Goal: Information Seeking & Learning: Learn about a topic

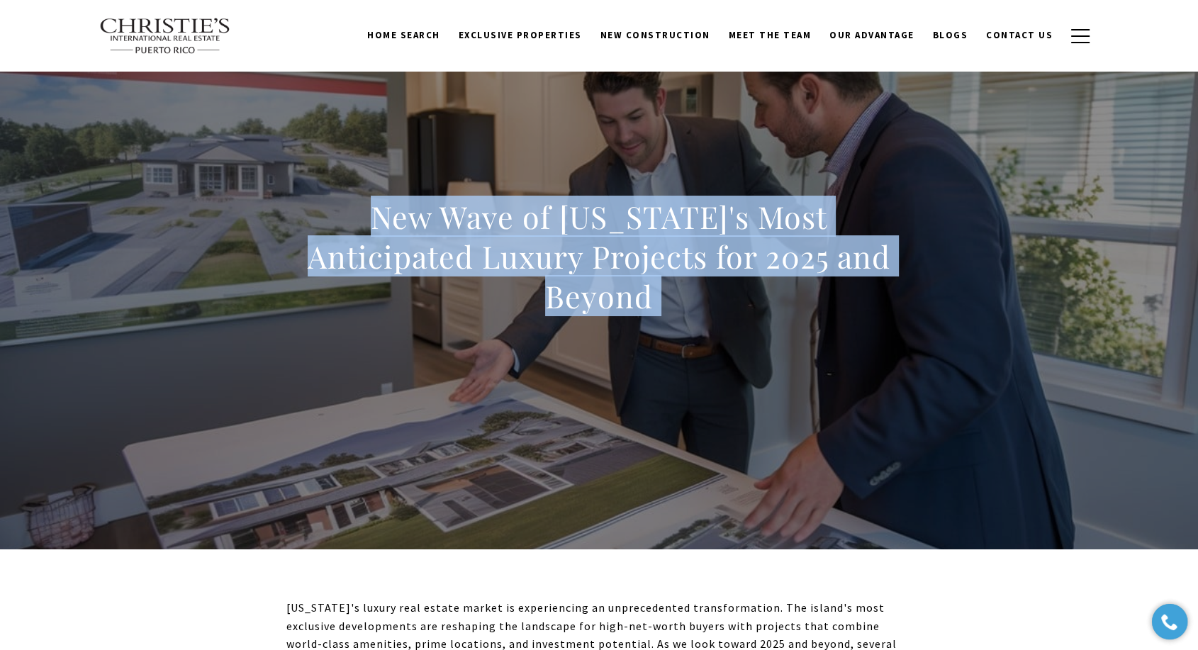
click at [476, 324] on div "New Wave of [US_STATE]'s Most Anticipated Luxury Projects for 2025 and Beyond" at bounding box center [598, 265] width 625 height 137
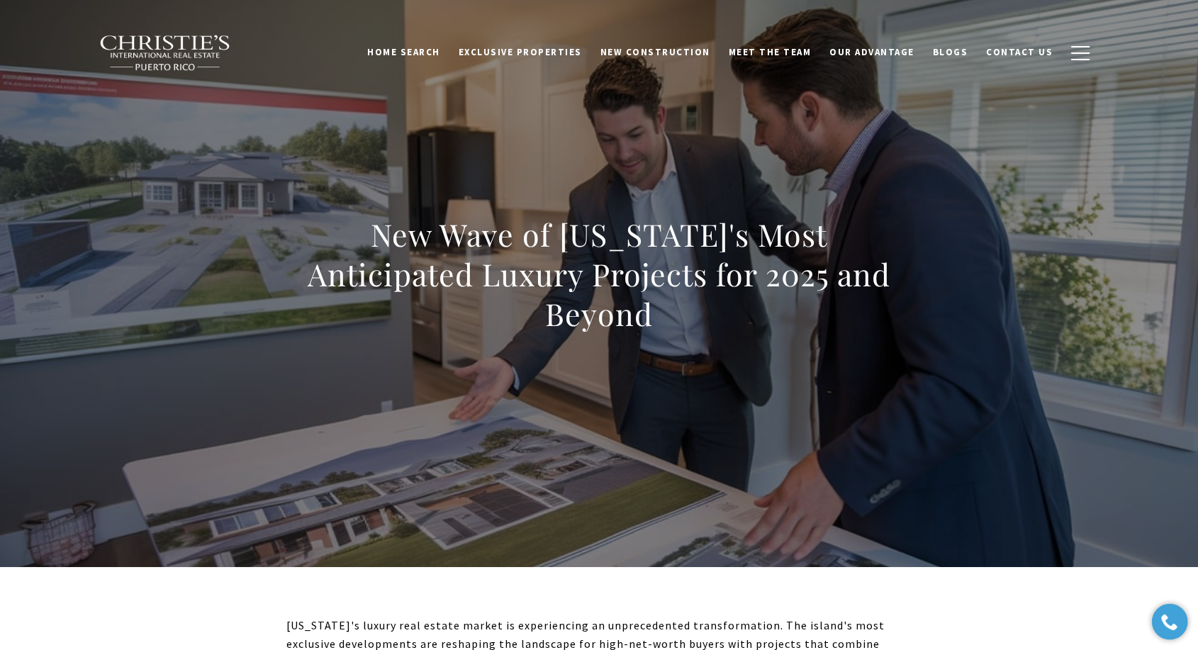
click at [653, 256] on h1 "New Wave of [US_STATE]'s Most Anticipated Luxury Projects for 2025 and Beyond" at bounding box center [598, 274] width 625 height 119
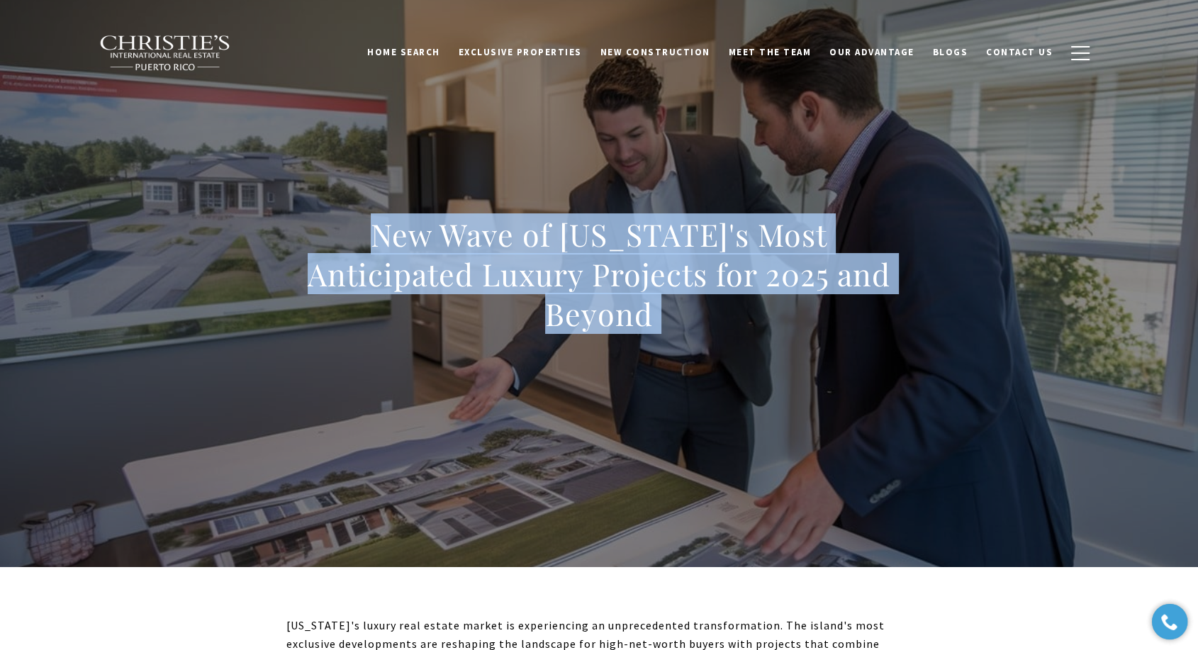
click at [653, 256] on h1 "New Wave of [US_STATE]'s Most Anticipated Luxury Projects for 2025 and Beyond" at bounding box center [598, 274] width 625 height 119
copy body "New Wave of [US_STATE]'s Most Anticipated Luxury Projects for 2025 and Beyond"
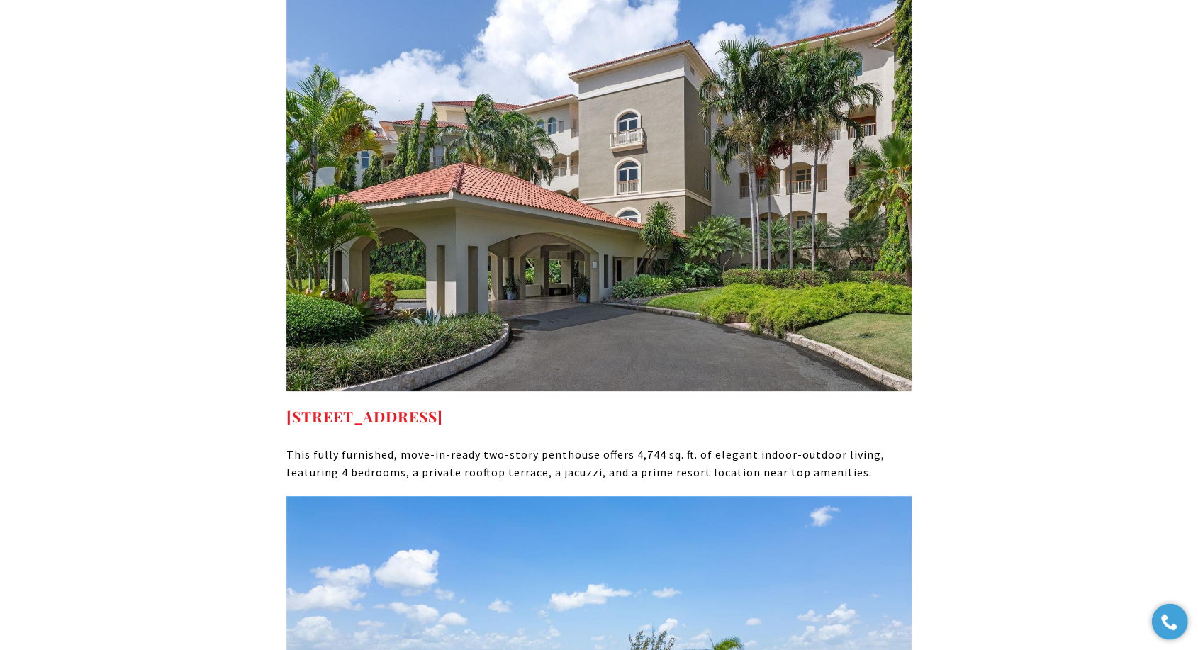
scroll to position [4024, 0]
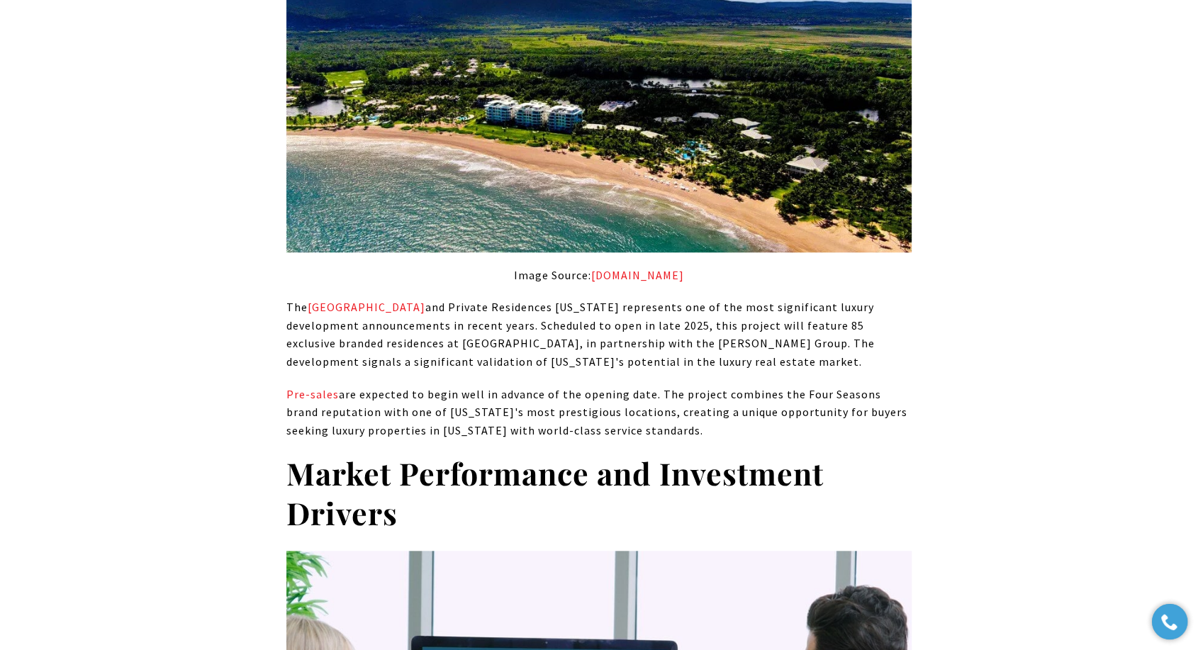
scroll to position [1757, 0]
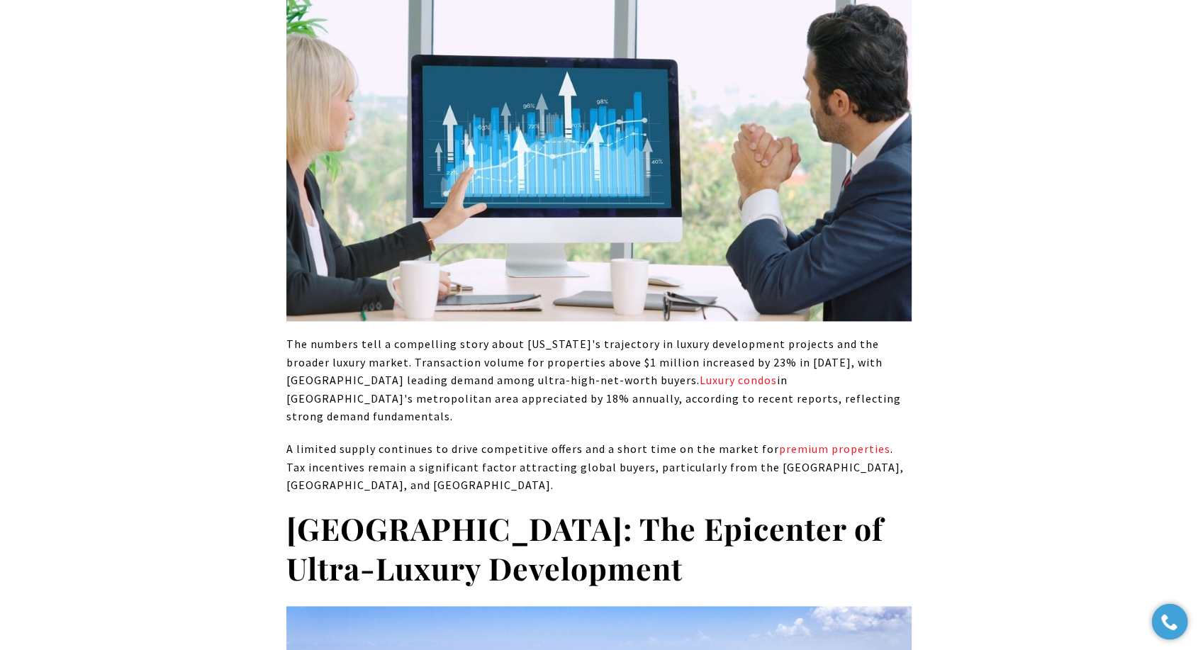
click at [480, 369] on p "The numbers tell a compelling story about Puerto Rico's trajectory in luxury de…" at bounding box center [598, 380] width 625 height 91
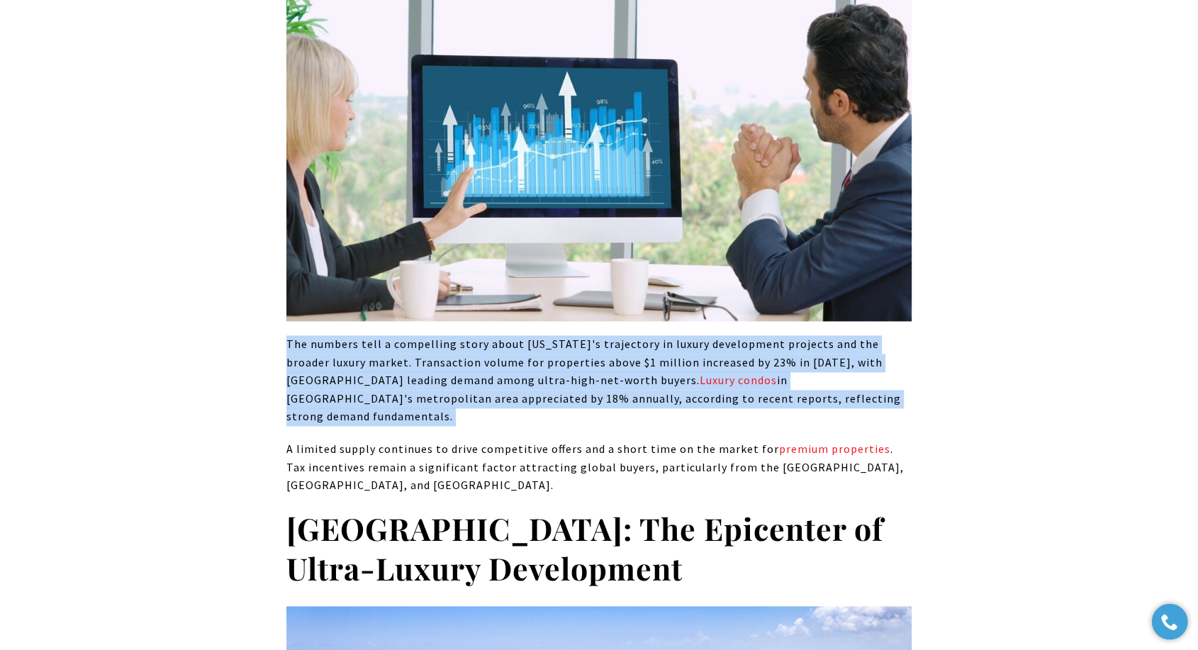
click at [480, 369] on p "The numbers tell a compelling story about Puerto Rico's trajectory in luxury de…" at bounding box center [598, 380] width 625 height 91
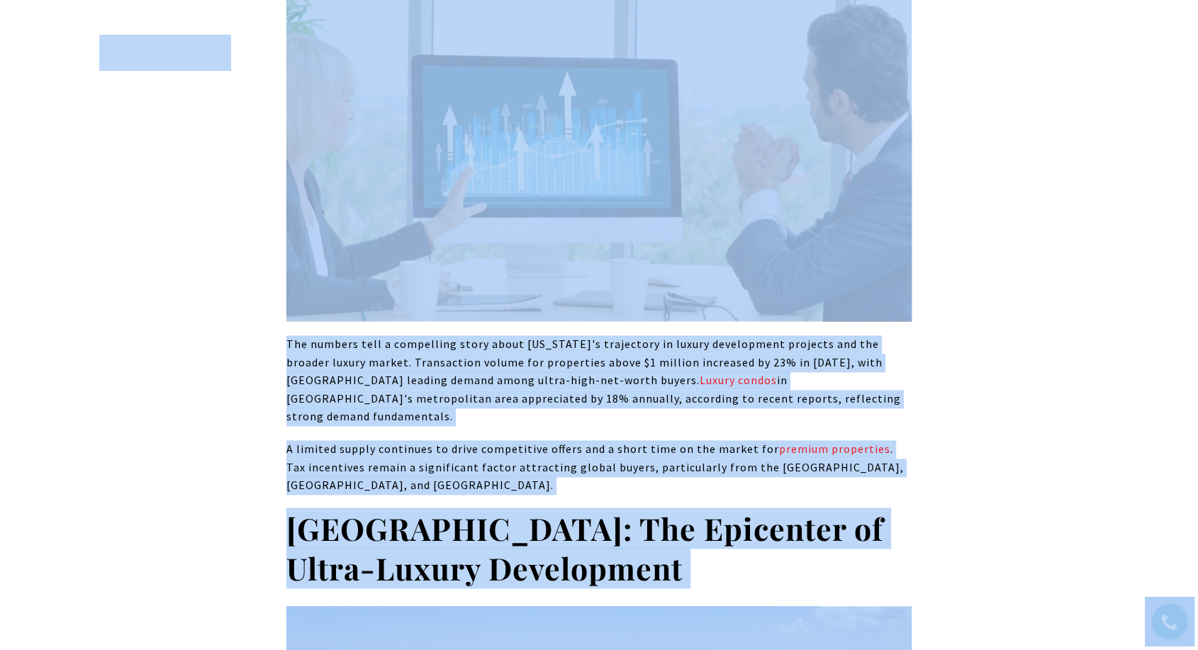
copy div "The numbers tell a compelling story about Puerto Rico's trajectory in luxury de…"
click at [799, 367] on p "The numbers tell a compelling story about Puerto Rico's trajectory in luxury de…" at bounding box center [598, 380] width 625 height 91
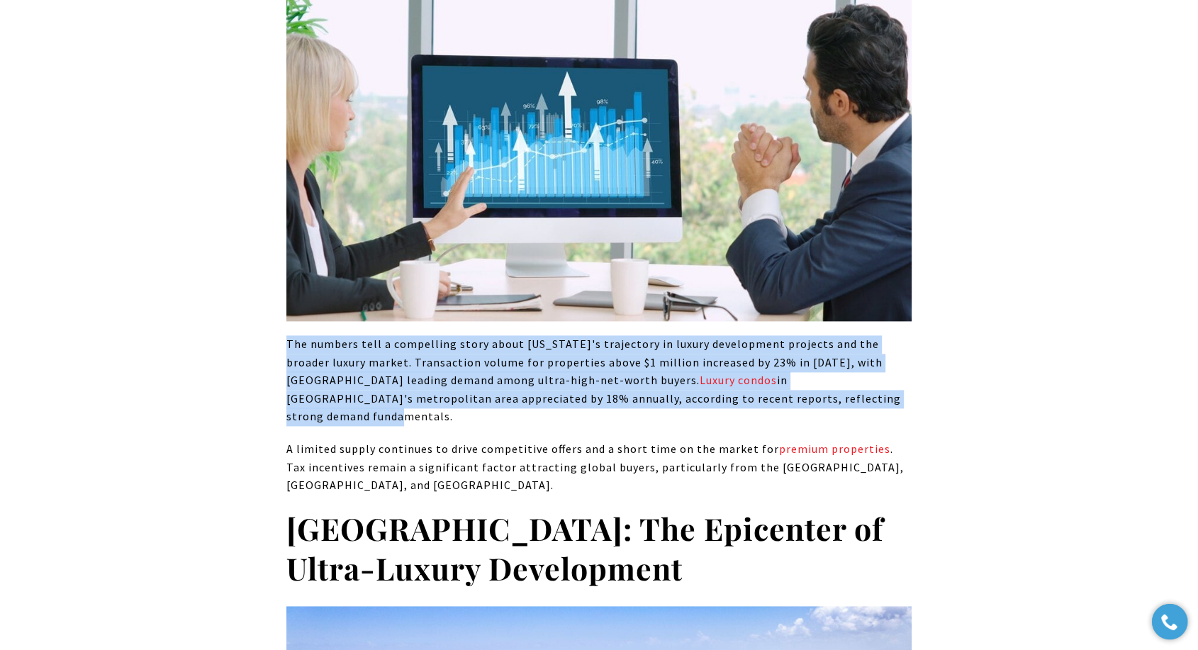
drag, startPoint x: 749, startPoint y: 382, endPoint x: 273, endPoint y: 325, distance: 479.6
copy p "The numbers tell a compelling story about Puerto Rico's trajectory in luxury de…"
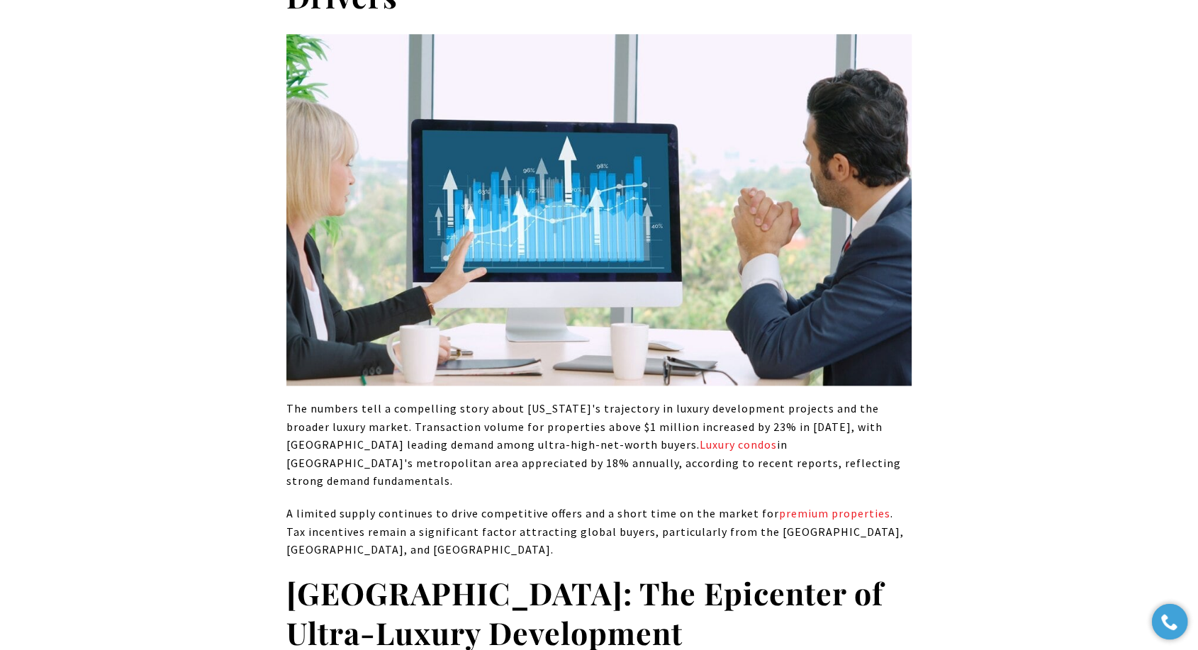
scroll to position [1730, 0]
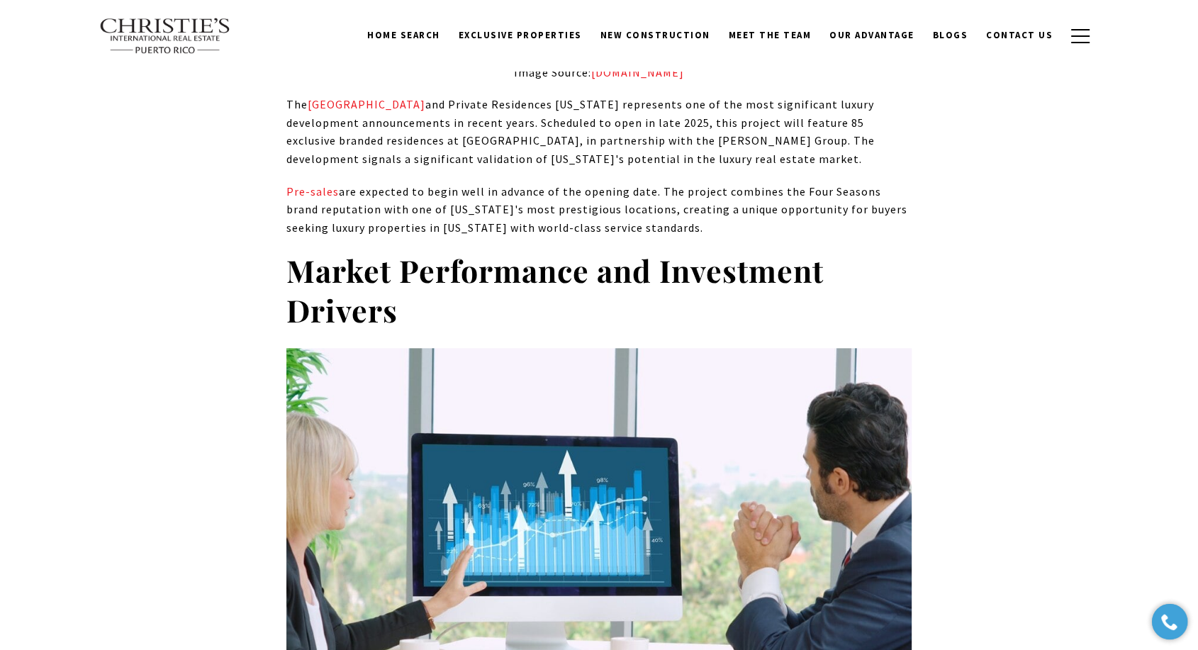
scroll to position [1317, 0]
